Goal: Task Accomplishment & Management: Use online tool/utility

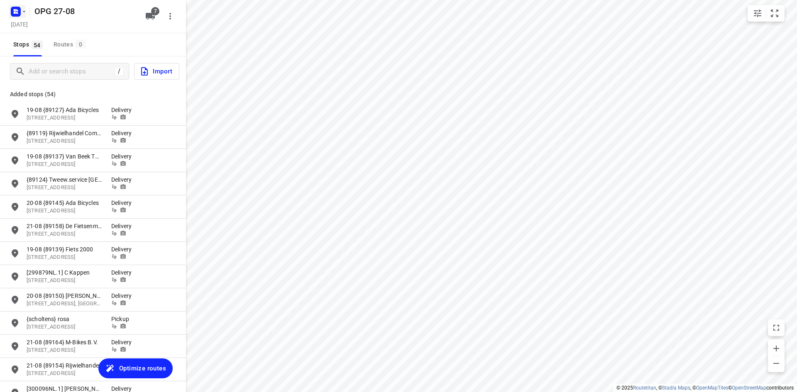
click at [14, 14] on rect "button" at bounding box center [16, 12] width 10 height 10
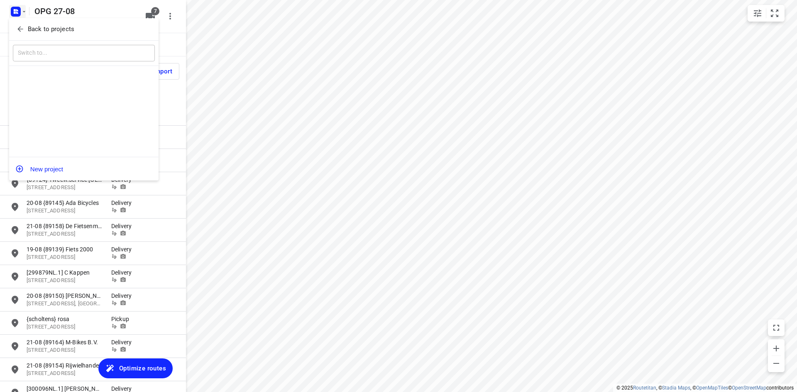
click at [20, 40] on div "Back to projects ​ New project" at bounding box center [83, 99] width 149 height 162
click at [32, 31] on p "Back to projects" at bounding box center [51, 29] width 46 height 10
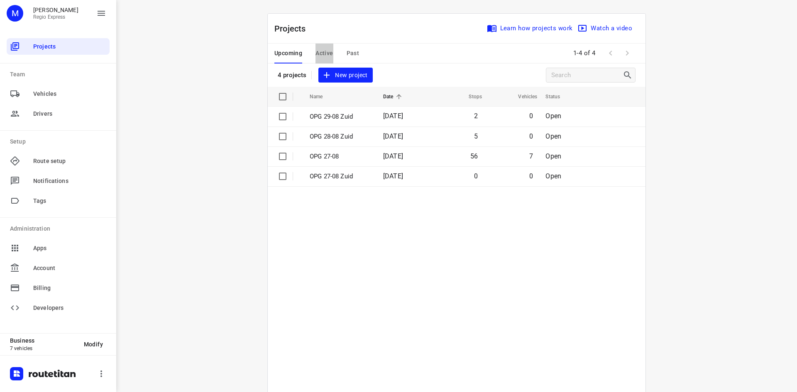
click at [316, 51] on span "Active" at bounding box center [323, 53] width 17 height 10
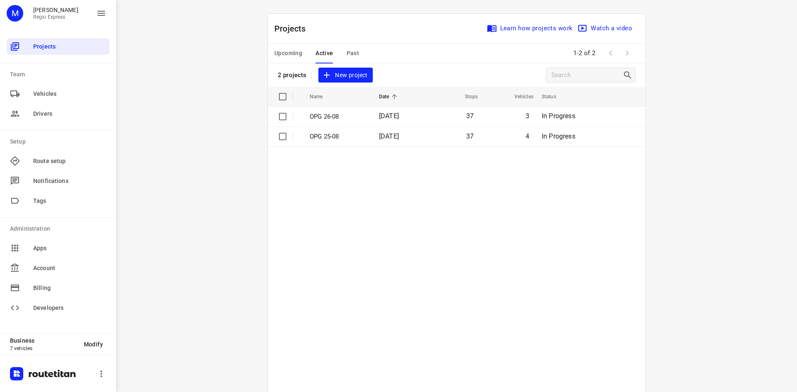
click at [376, 122] on td "[DATE]" at bounding box center [399, 117] width 54 height 20
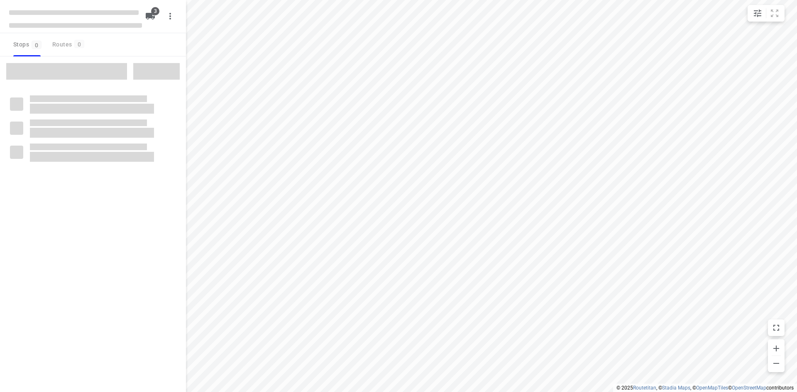
type input "distance"
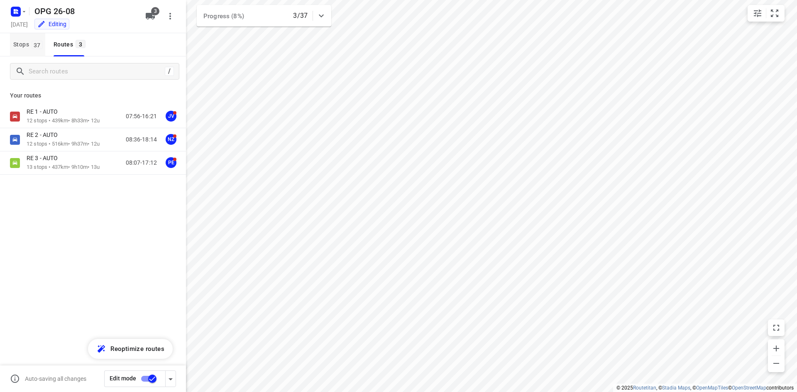
click at [37, 54] on button "Stops 37" at bounding box center [27, 44] width 35 height 23
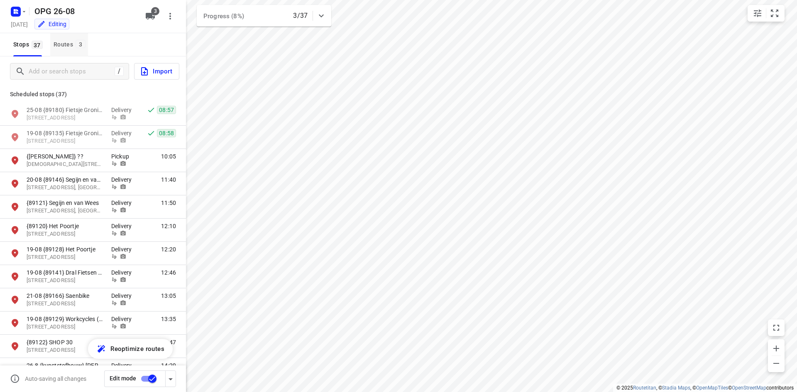
drag, startPoint x: 83, startPoint y: 46, endPoint x: 56, endPoint y: 45, distance: 26.6
click at [81, 45] on span "3" at bounding box center [81, 44] width 10 height 8
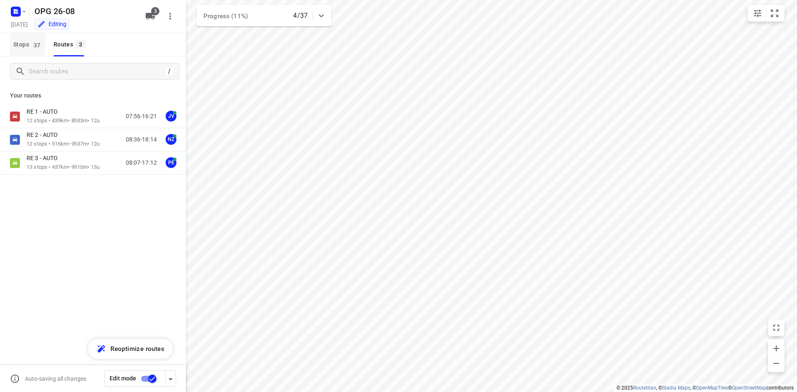
click at [43, 51] on button "Stops 37" at bounding box center [27, 44] width 35 height 23
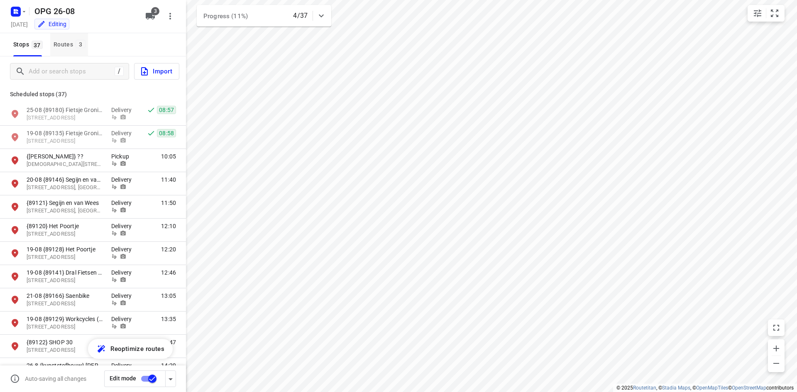
click at [66, 46] on div "Routes 3" at bounding box center [71, 44] width 34 height 10
